Goal: Information Seeking & Learning: Learn about a topic

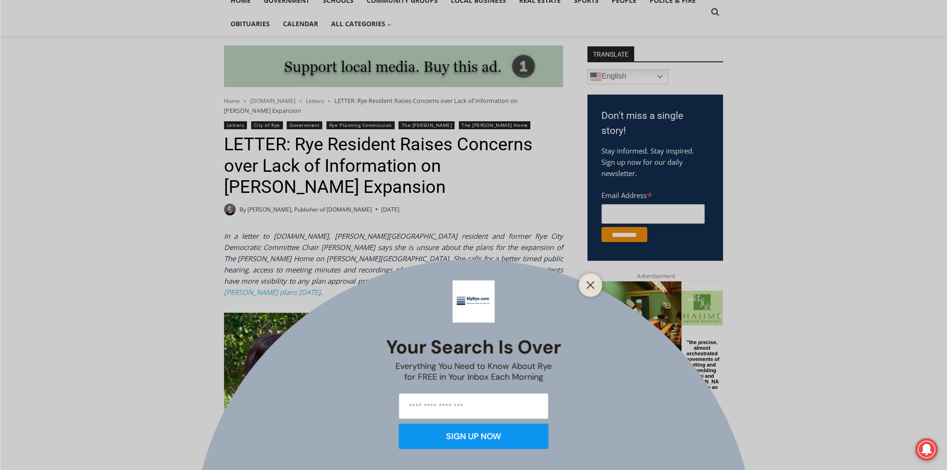
scroll to position [328, 0]
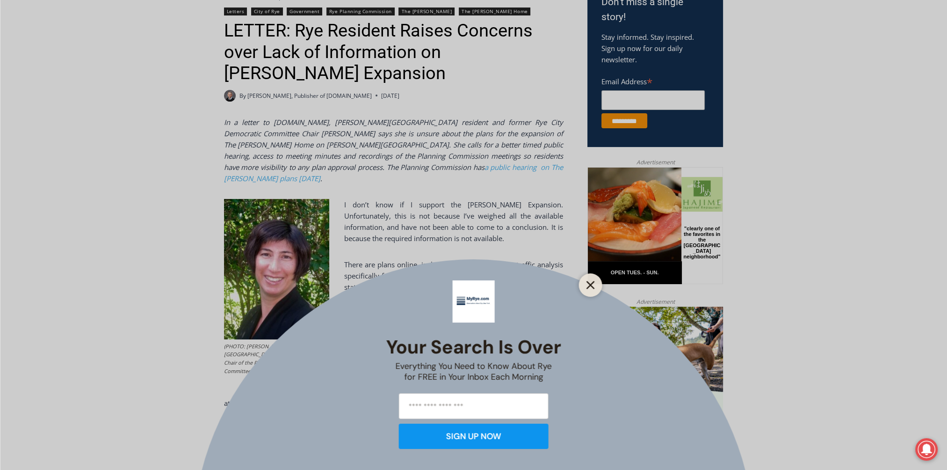
click at [591, 283] on line "Close" at bounding box center [590, 285] width 7 height 7
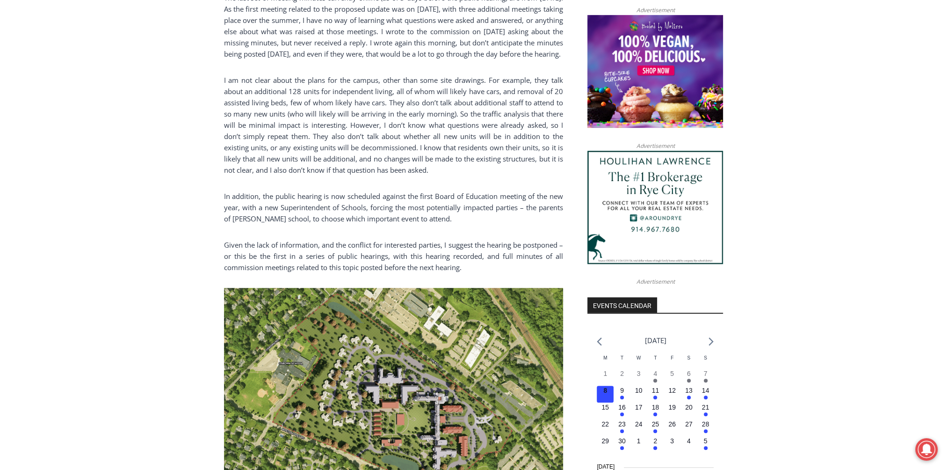
scroll to position [795, 0]
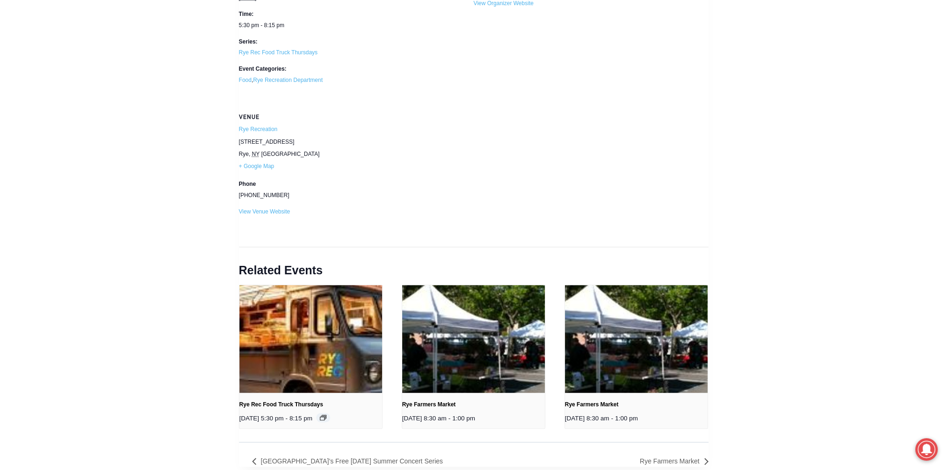
scroll to position [936, 0]
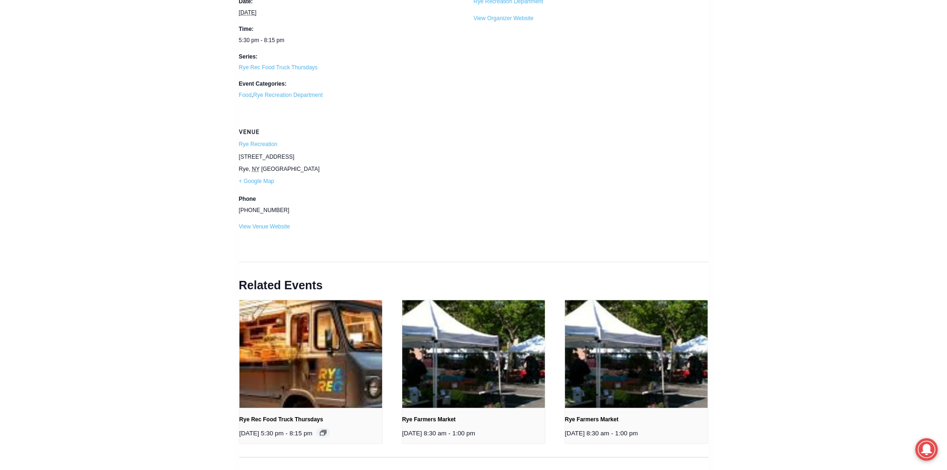
click at [331, 371] on img at bounding box center [311, 354] width 286 height 286
